Goal: Transaction & Acquisition: Purchase product/service

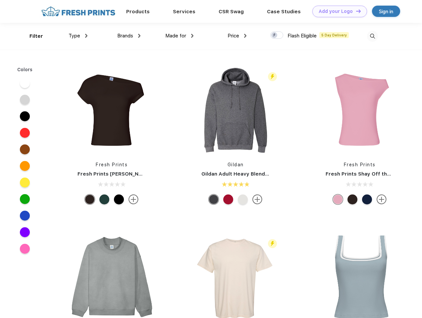
scroll to position [0, 0]
click at [337, 11] on link "Add your Logo Design Tool" at bounding box center [339, 12] width 55 height 12
click at [0, 0] on div "Design Tool" at bounding box center [0, 0] width 0 height 0
click at [355, 11] on link "Add your Logo Design Tool" at bounding box center [339, 12] width 55 height 12
click at [32, 36] on div "Filter" at bounding box center [36, 36] width 14 height 8
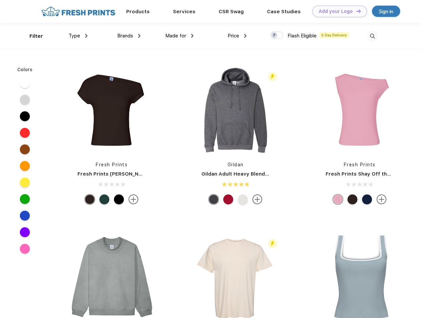
click at [78, 36] on span "Type" at bounding box center [75, 36] width 12 height 6
click at [129, 36] on span "Brands" at bounding box center [125, 36] width 16 height 6
click at [180, 36] on span "Made for" at bounding box center [175, 36] width 21 height 6
click at [237, 36] on span "Price" at bounding box center [234, 36] width 12 height 6
click at [277, 35] on div at bounding box center [276, 34] width 13 height 7
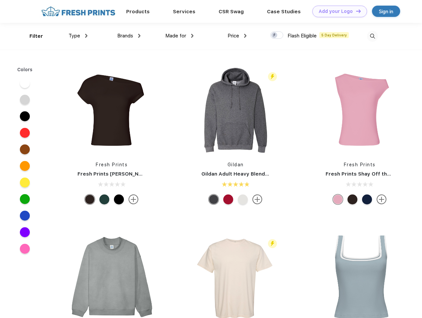
click at [275, 35] on input "checkbox" at bounding box center [272, 33] width 4 height 4
click at [372, 36] on img at bounding box center [372, 36] width 11 height 11
